Goal: Navigation & Orientation: Find specific page/section

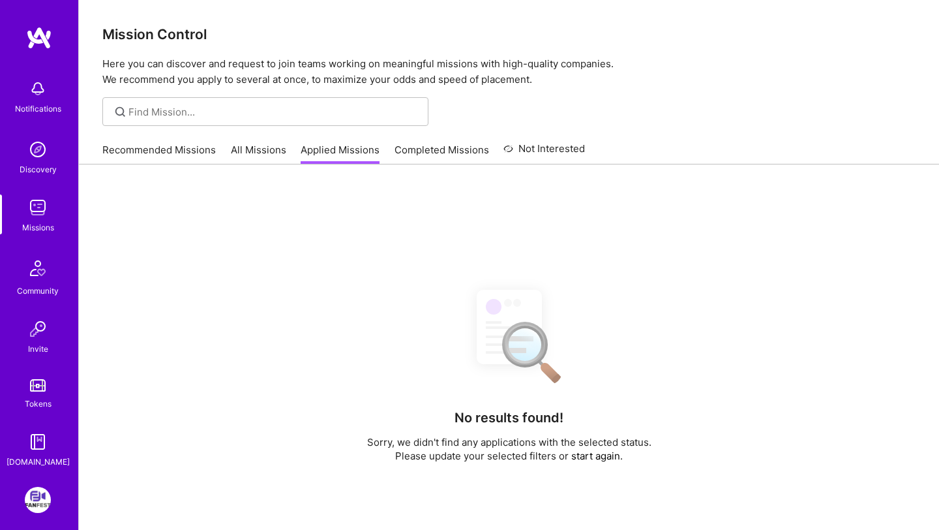
click at [187, 148] on link "Recommended Missions" at bounding box center [158, 154] width 113 height 22
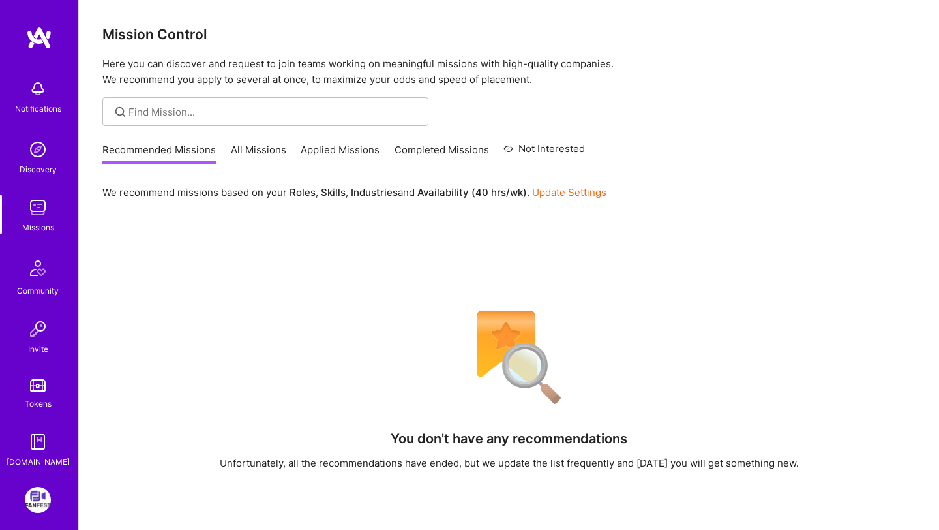
click at [273, 153] on link "All Missions" at bounding box center [258, 154] width 55 height 22
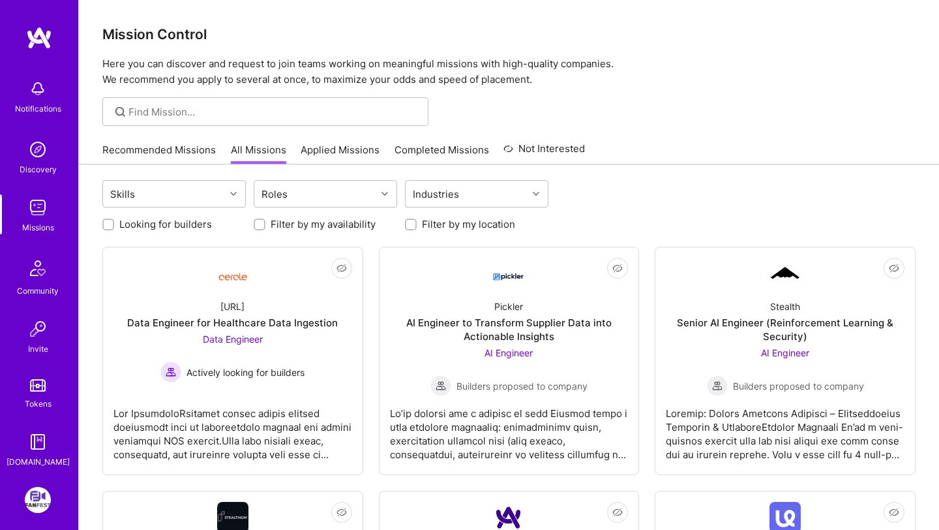
click at [179, 152] on link "Recommended Missions" at bounding box center [158, 154] width 113 height 22
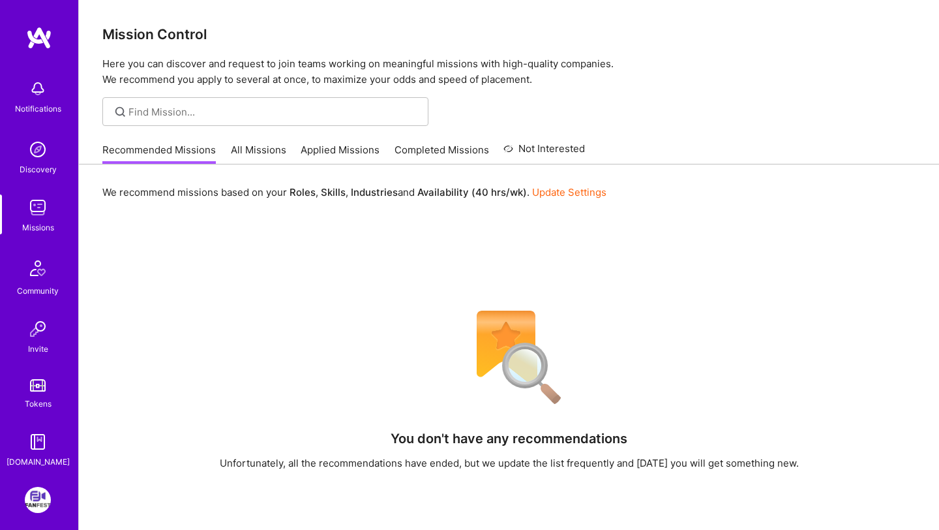
click at [250, 161] on link "All Missions" at bounding box center [258, 154] width 55 height 22
